Goal: Task Accomplishment & Management: Use online tool/utility

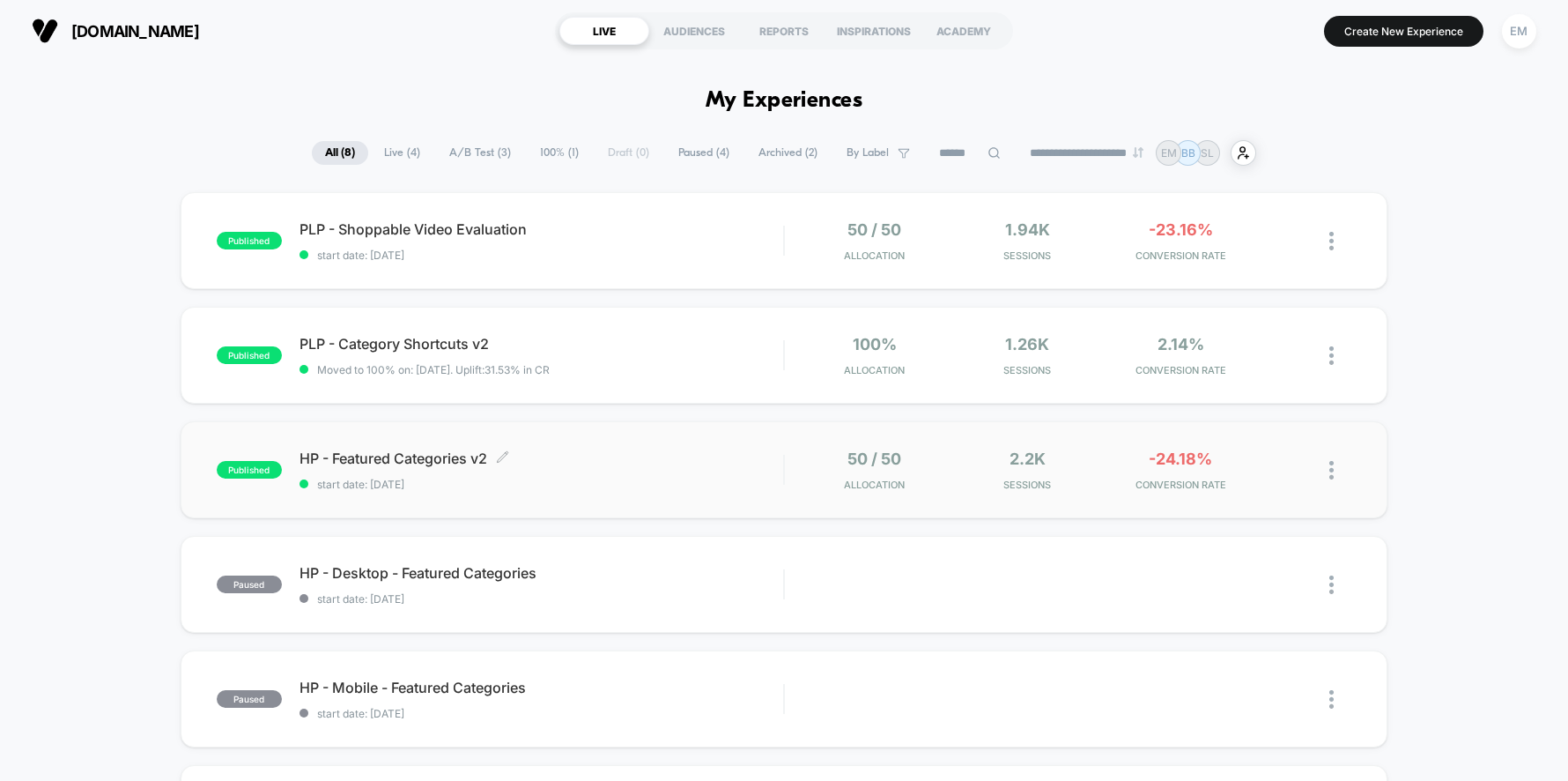
click at [385, 452] on span "HP - Featured Categories v2 Click to edit experience details" at bounding box center [542, 458] width 485 height 17
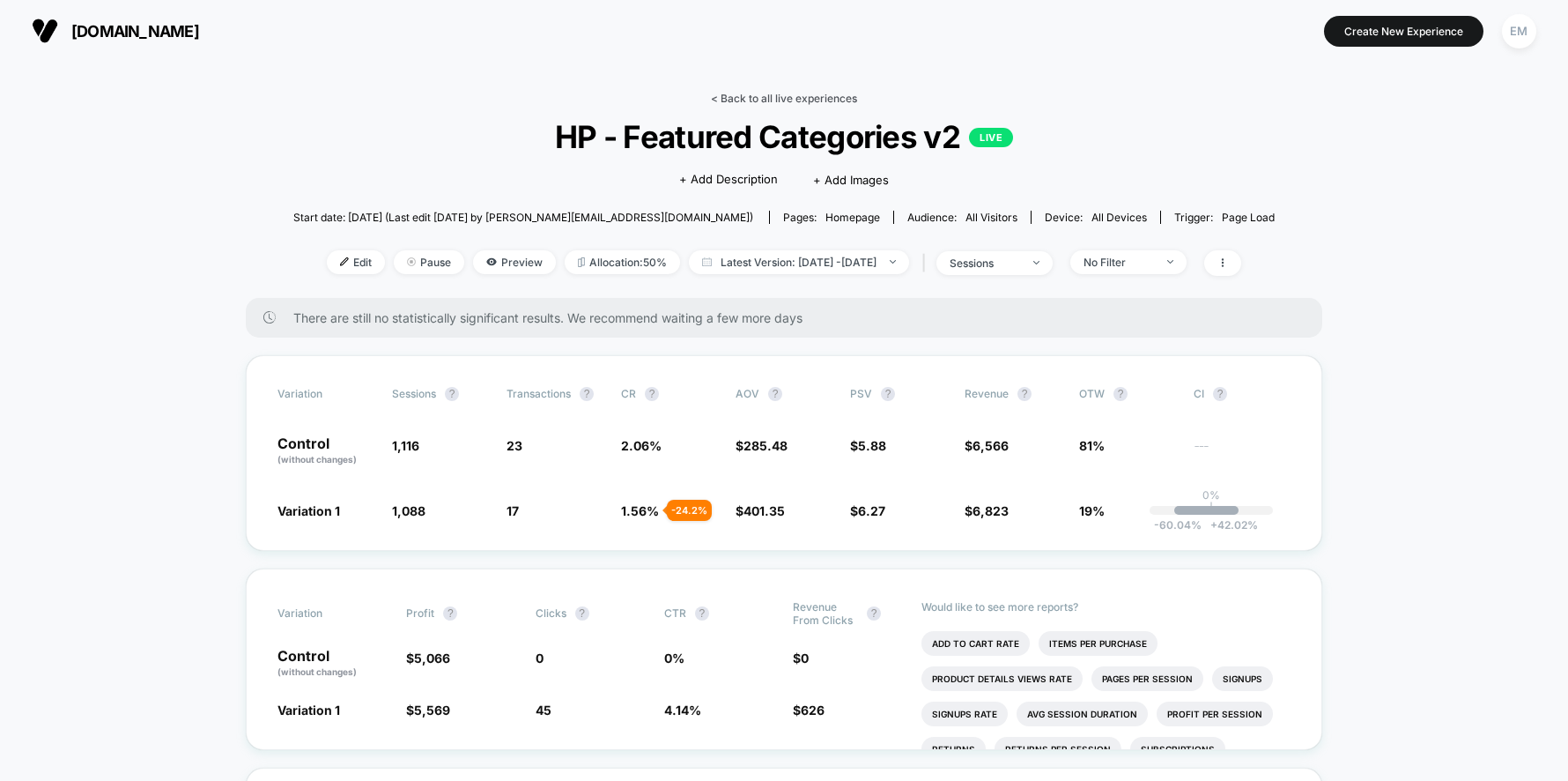
click at [791, 96] on link "< Back to all live experiences" at bounding box center [784, 98] width 146 height 13
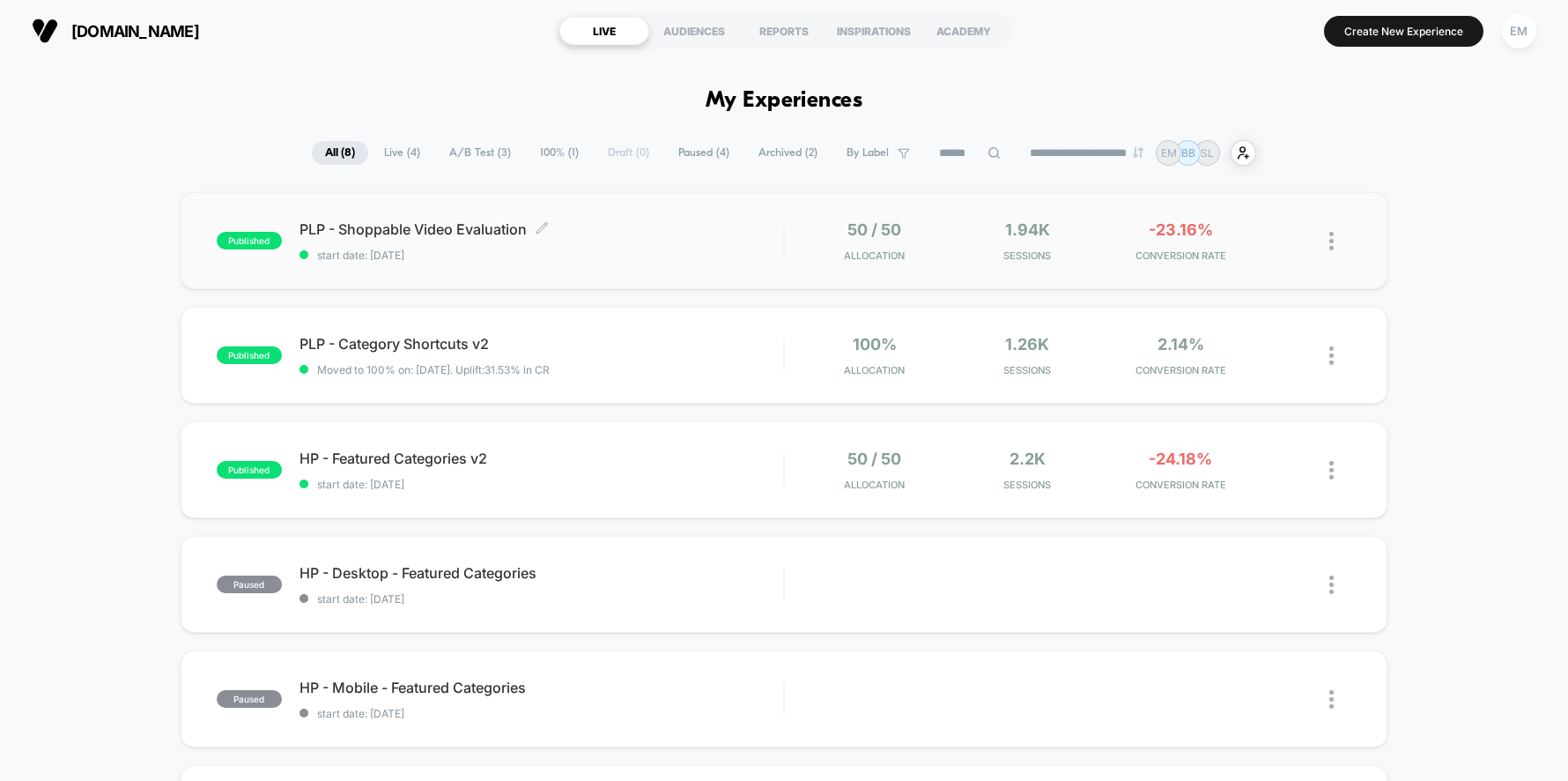
click at [431, 239] on div "PLP - Shoppable Video Evaluation Click to edit experience details Click to edit…" at bounding box center [542, 240] width 485 height 41
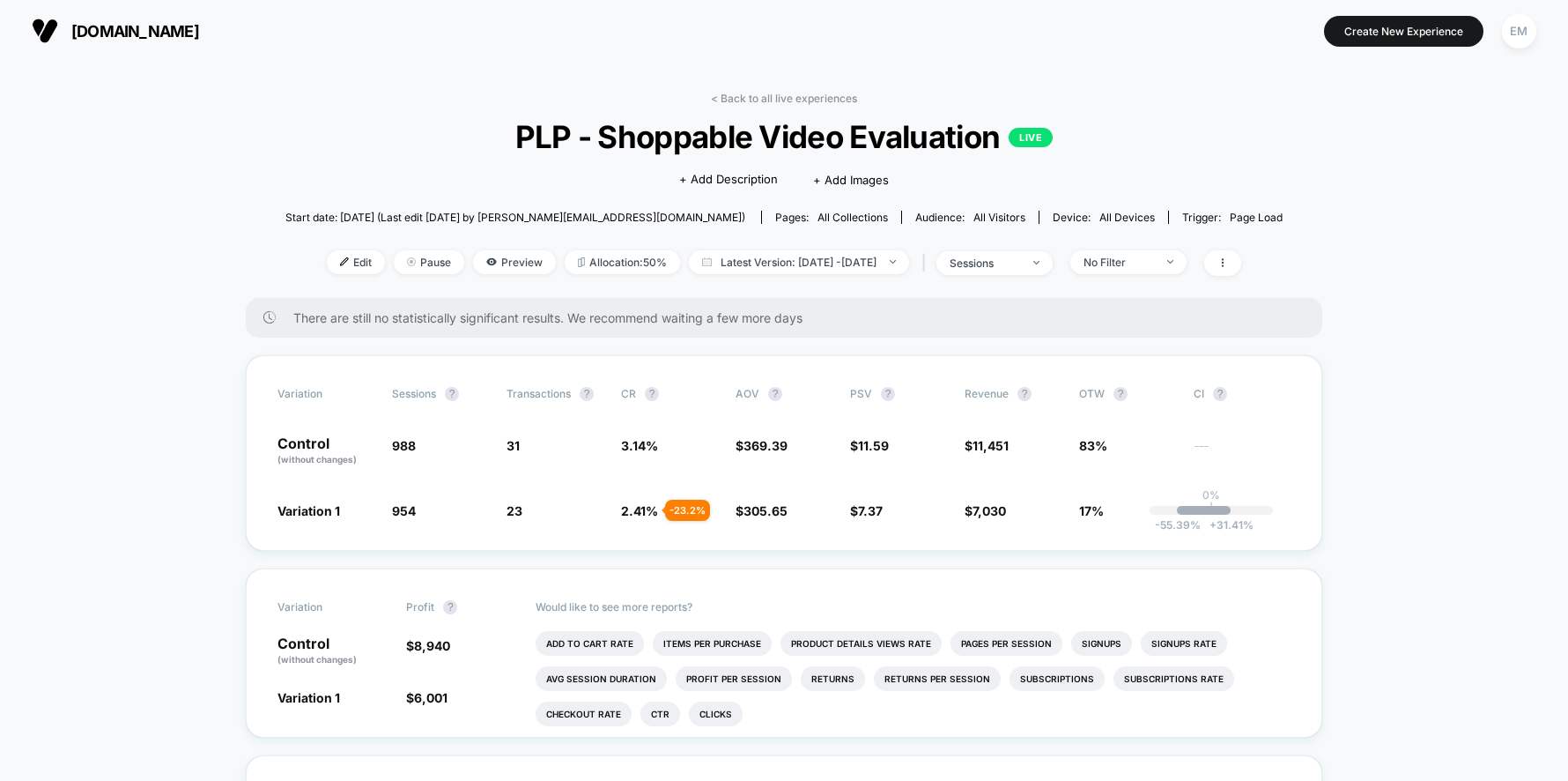
click at [1238, 120] on div "< Back to all live experiences PLP - Shoppable Video Evaluation LIVE Click to e…" at bounding box center [784, 194] width 997 height 206
click at [779, 102] on link "< Back to all live experiences" at bounding box center [784, 98] width 146 height 13
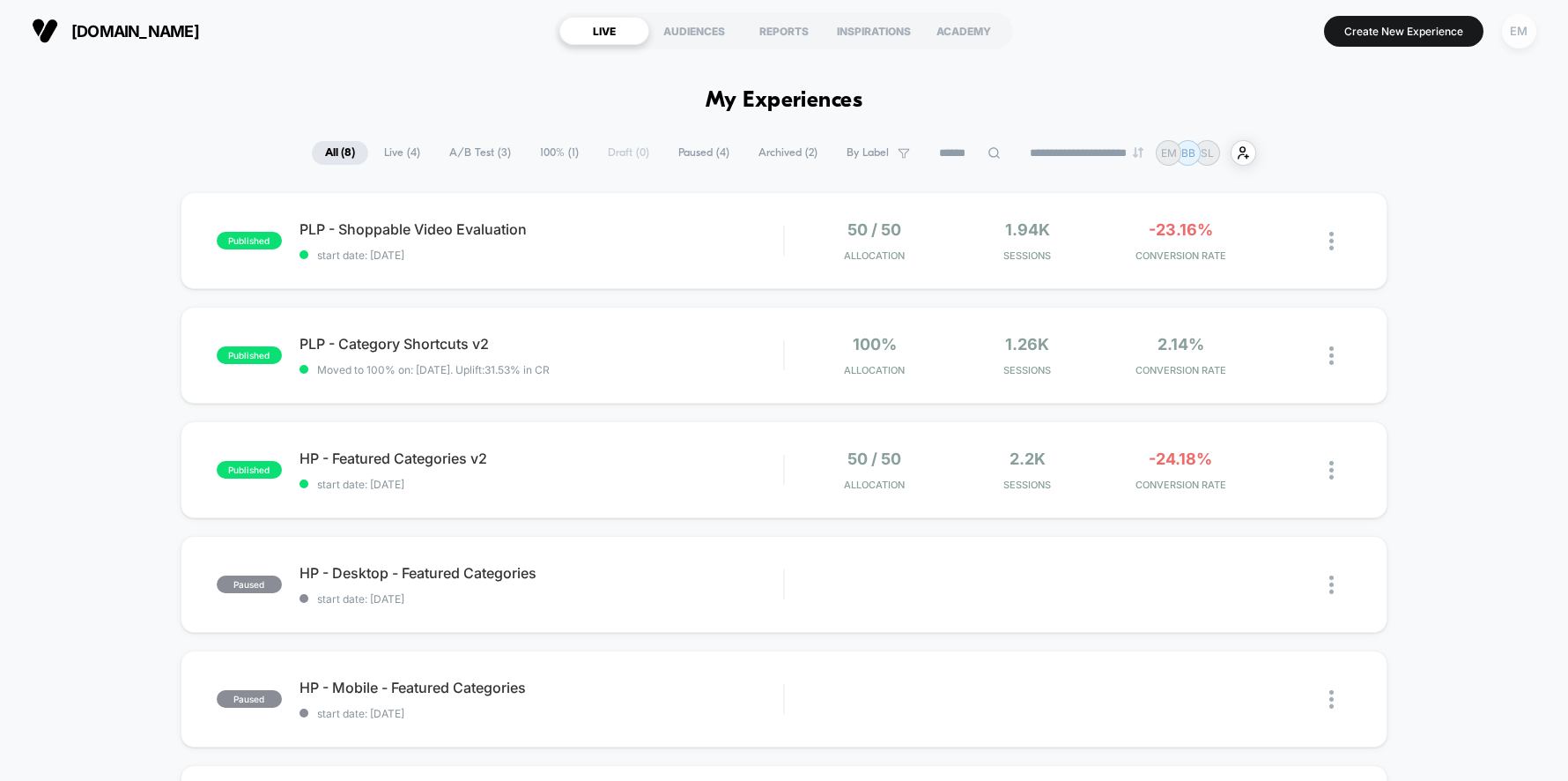
click at [1528, 26] on div "EM" at bounding box center [1519, 32] width 35 height 35
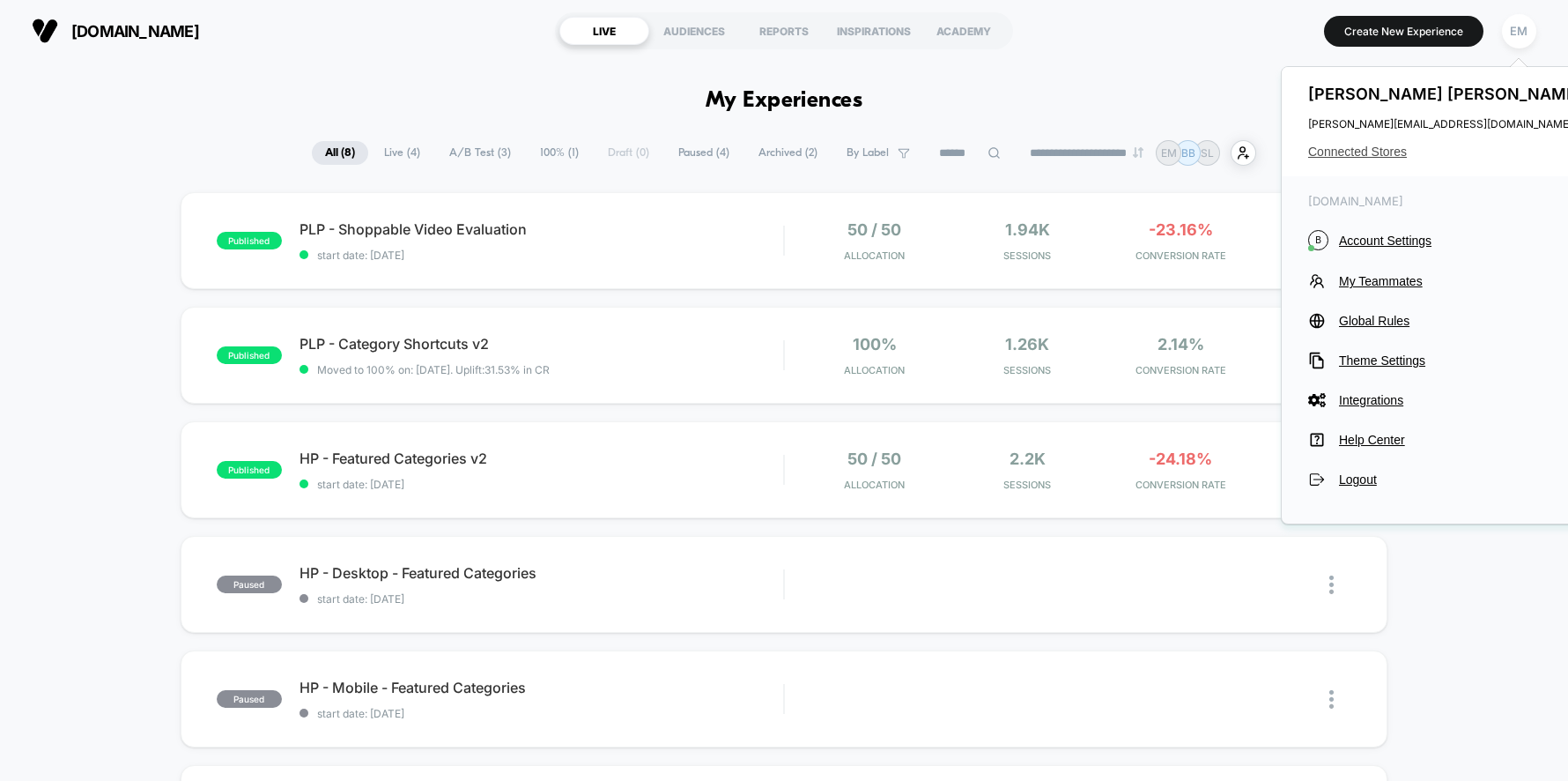
click at [1367, 157] on span "Connected Stores" at bounding box center [1448, 151] width 279 height 14
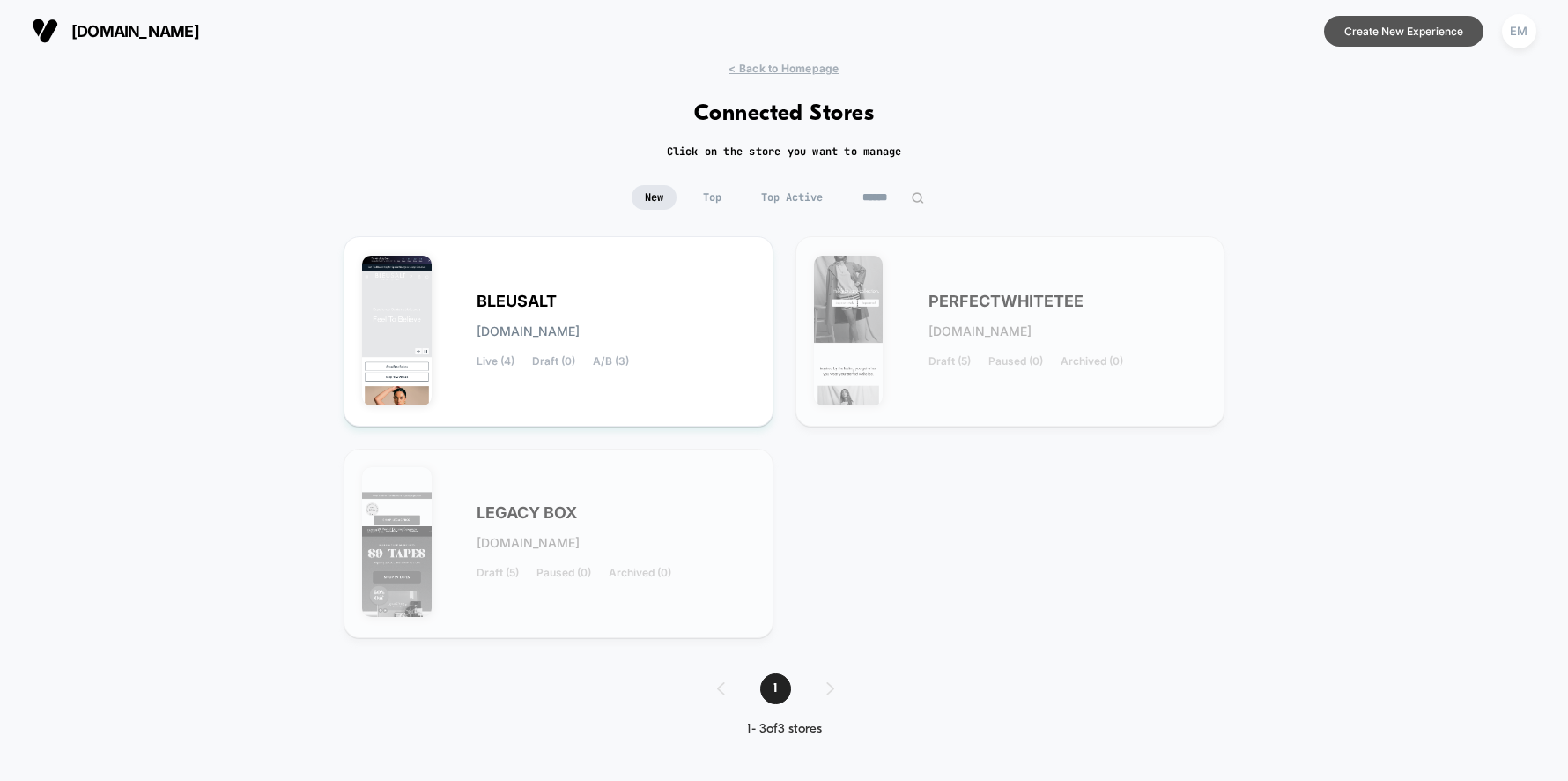
click at [1433, 37] on button "Create New Experience" at bounding box center [1404, 31] width 160 height 31
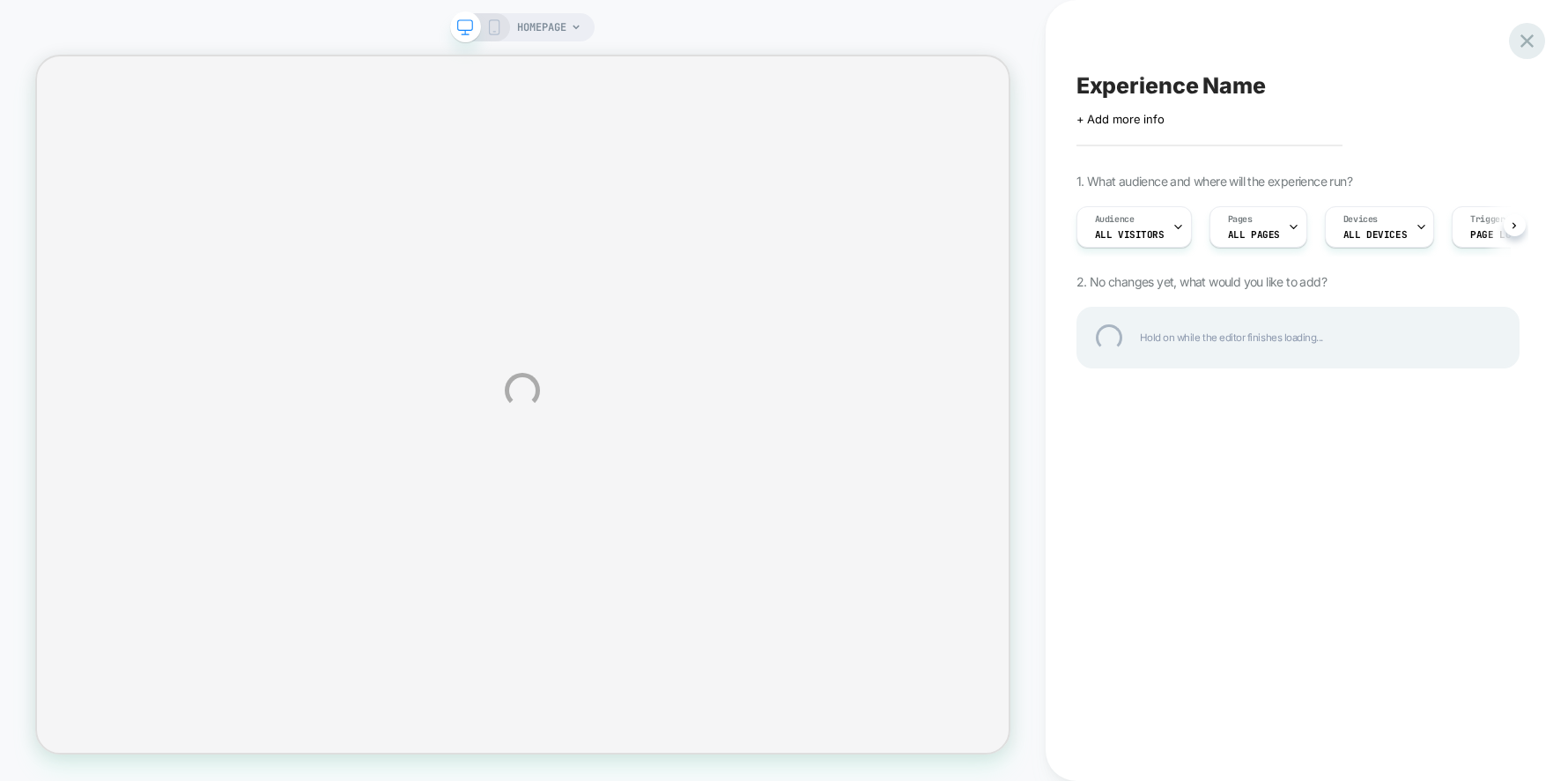
click at [1531, 37] on div at bounding box center [1527, 41] width 37 height 37
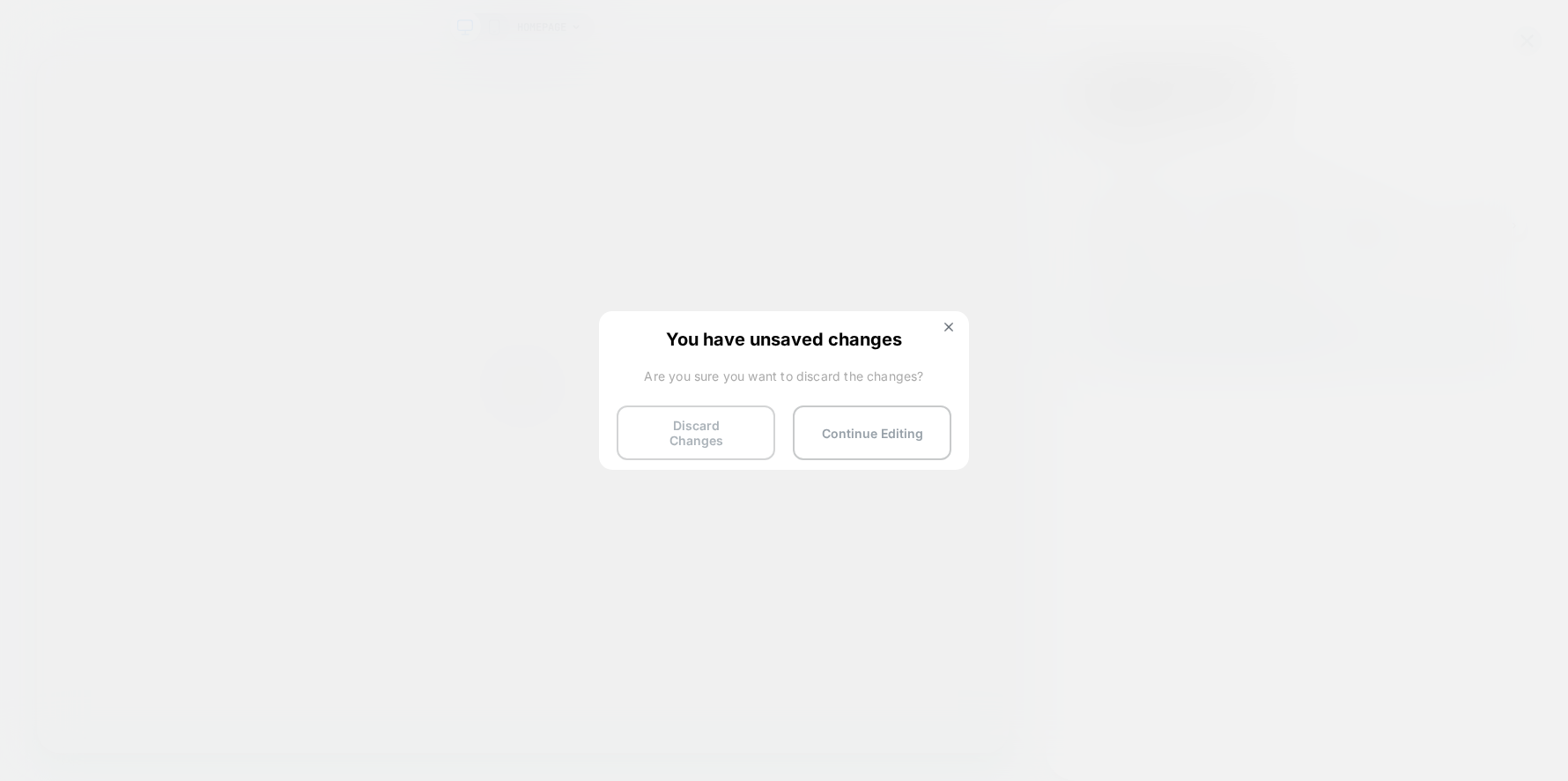
click at [754, 425] on button "Discard Changes" at bounding box center [695, 432] width 159 height 55
